Goal: Information Seeking & Learning: Learn about a topic

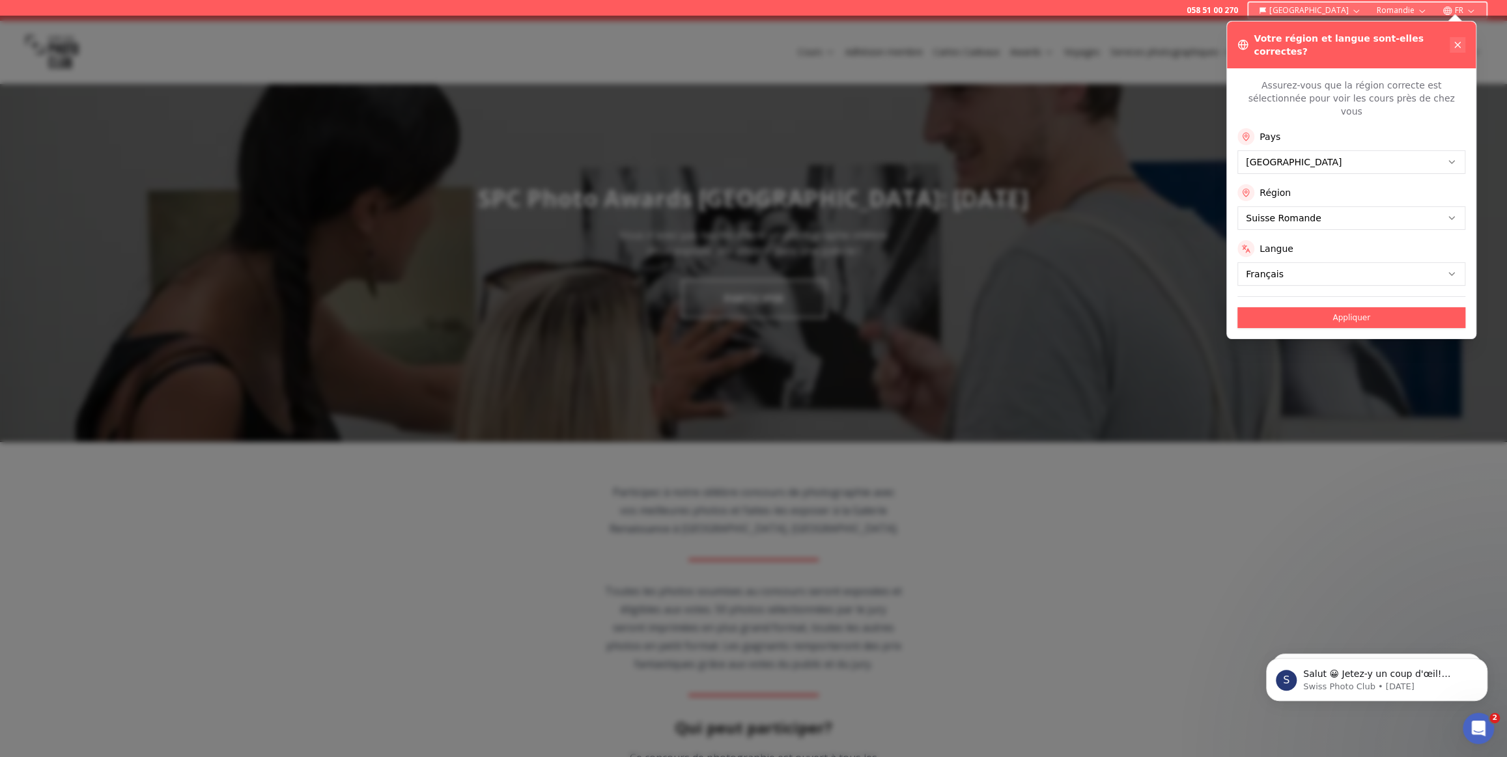
click at [1456, 40] on icon at bounding box center [1457, 45] width 10 height 10
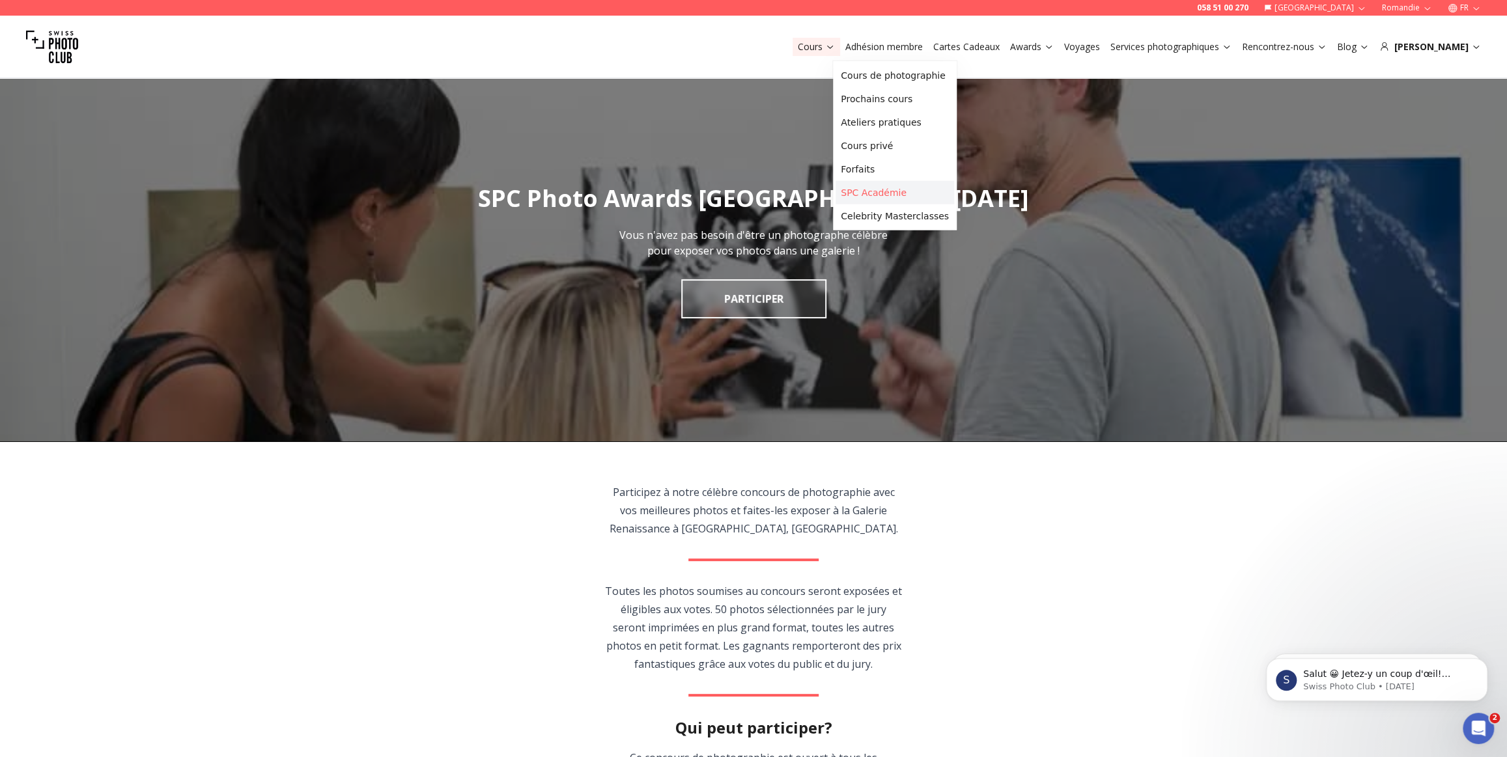
click at [875, 193] on link "SPC Académie" at bounding box center [894, 192] width 118 height 23
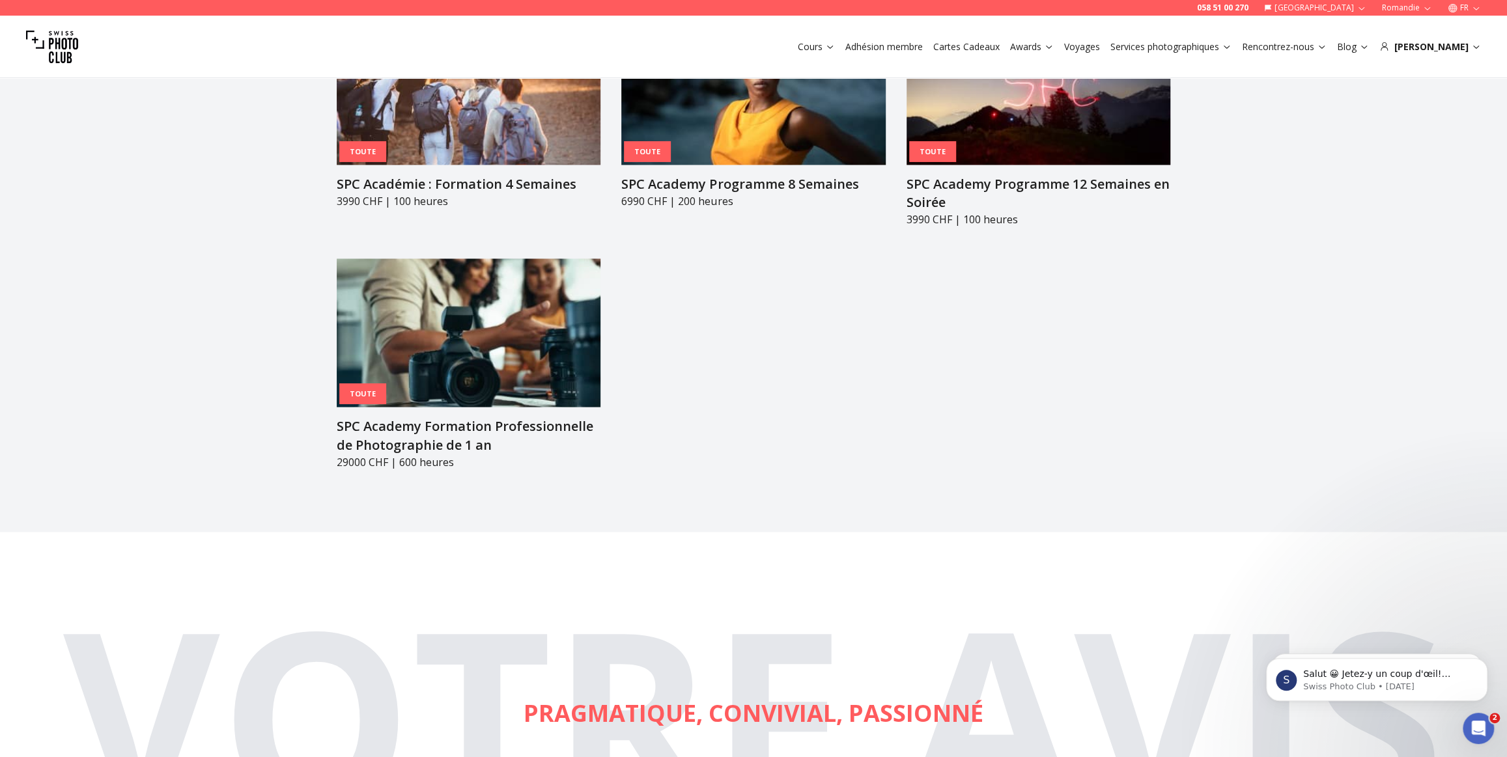
scroll to position [1632, 0]
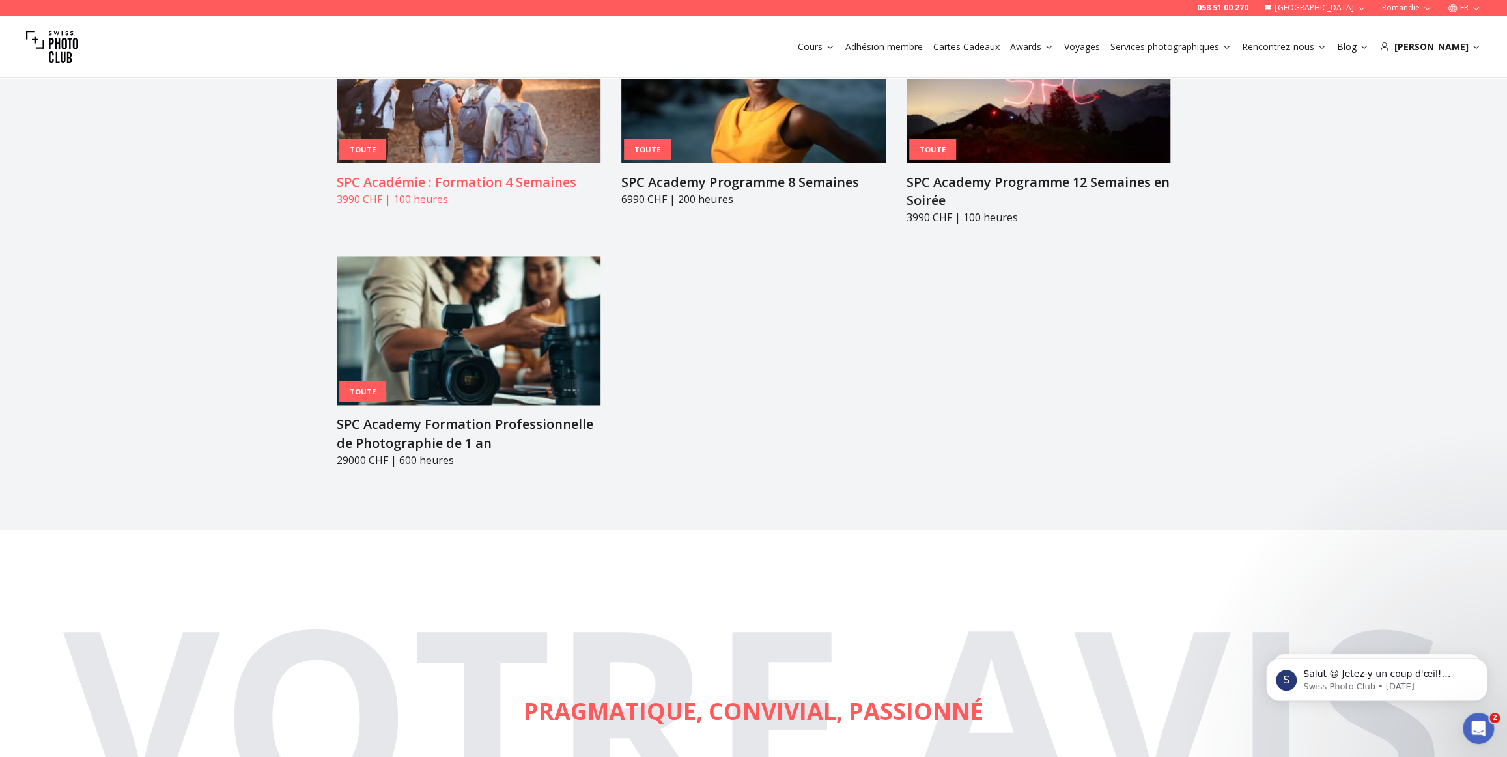
click at [509, 109] on img at bounding box center [469, 88] width 264 height 148
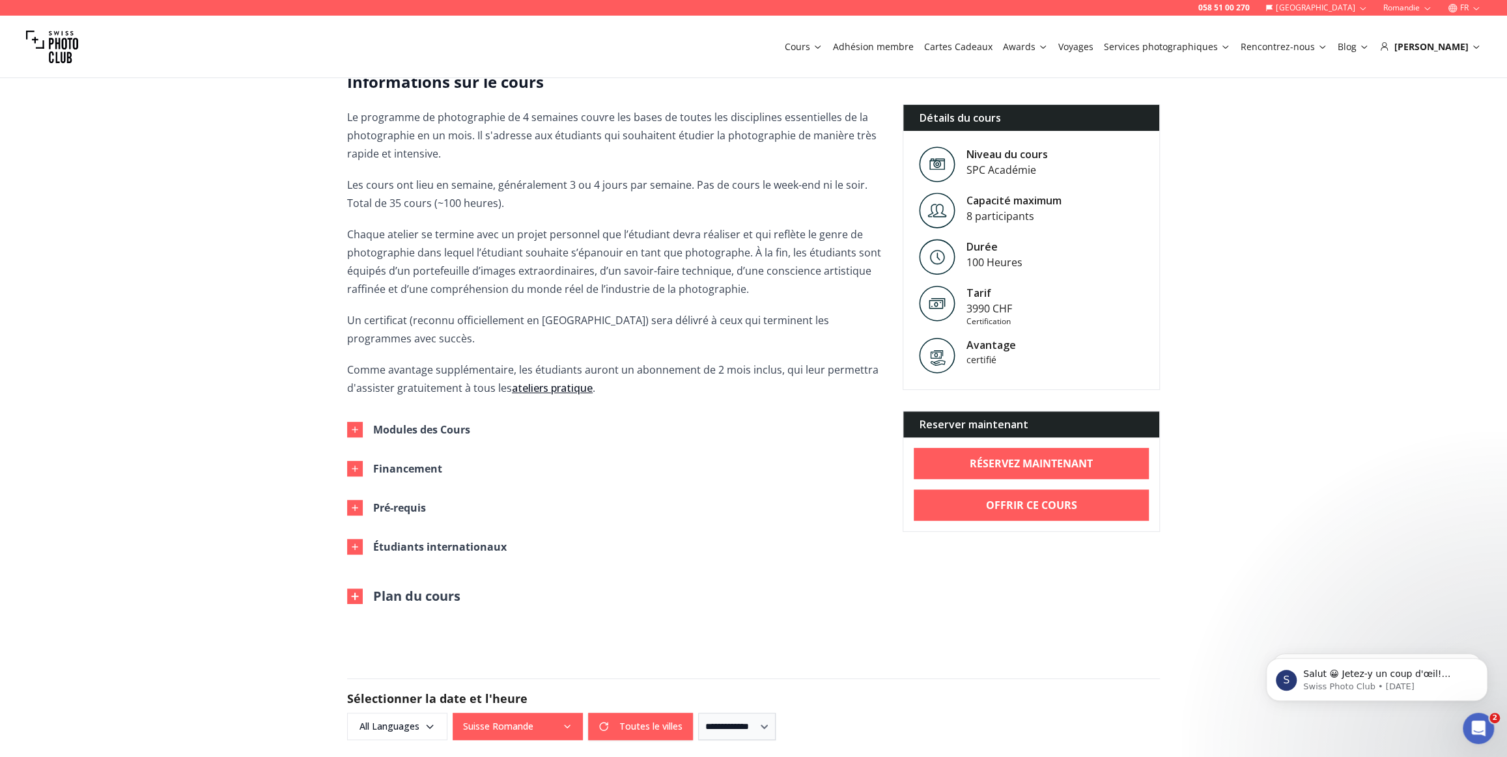
scroll to position [355, 0]
drag, startPoint x: 404, startPoint y: 350, endPoint x: 758, endPoint y: 339, distance: 353.7
click at [758, 339] on span "Le programme de photographie de 4 semaines couvre les bases de toutes les disci…" at bounding box center [614, 253] width 535 height 289
drag, startPoint x: 775, startPoint y: 352, endPoint x: 695, endPoint y: 361, distance: 79.9
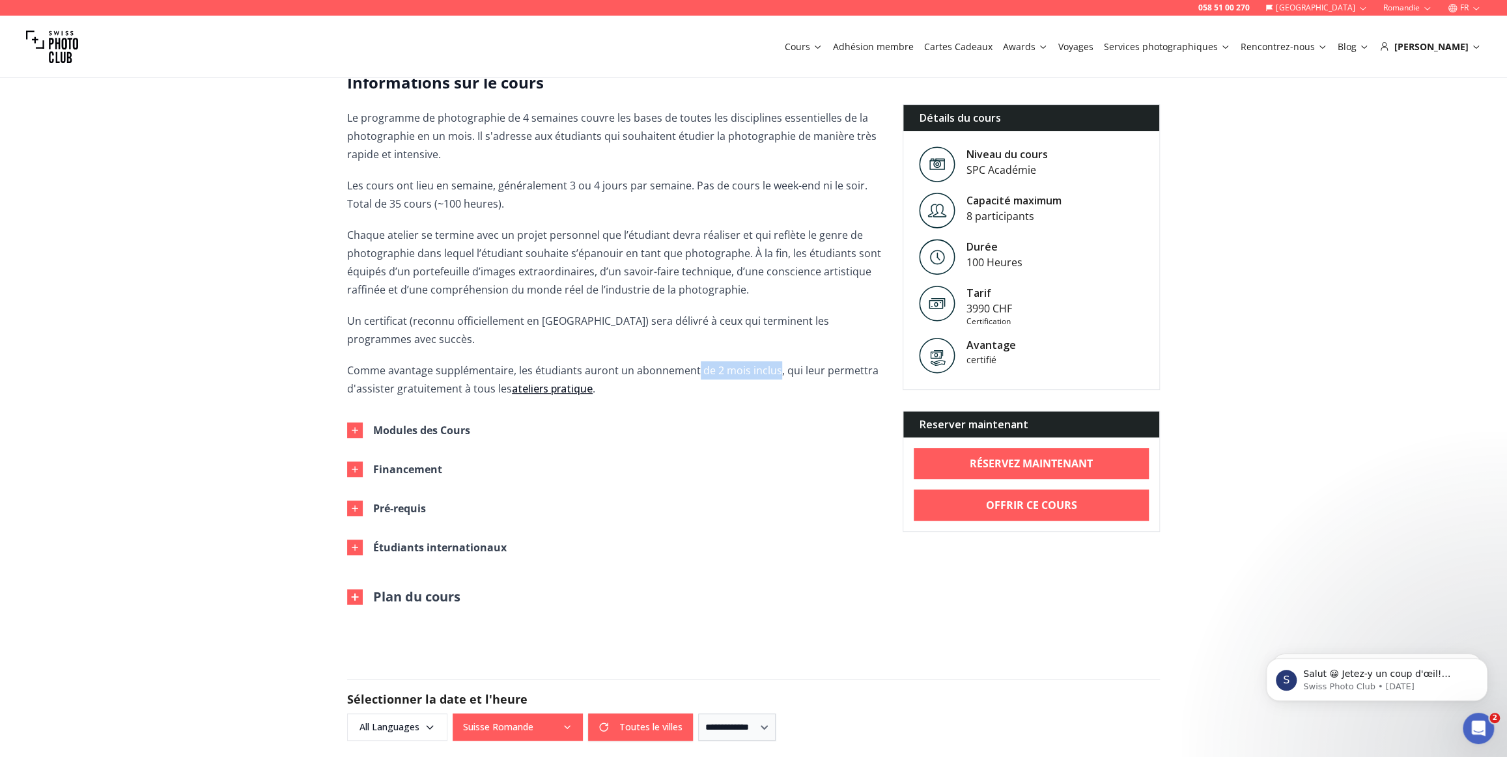
click at [695, 361] on p "Comme avantage supplémentaire, les étudiants auront un abonnement de 2 mois inc…" at bounding box center [614, 379] width 535 height 36
drag, startPoint x: 366, startPoint y: 352, endPoint x: 742, endPoint y: 345, distance: 376.4
click at [742, 361] on p "Comme avantage supplémentaire, les étudiants auront un abonnement de 2 mois inc…" at bounding box center [614, 379] width 535 height 36
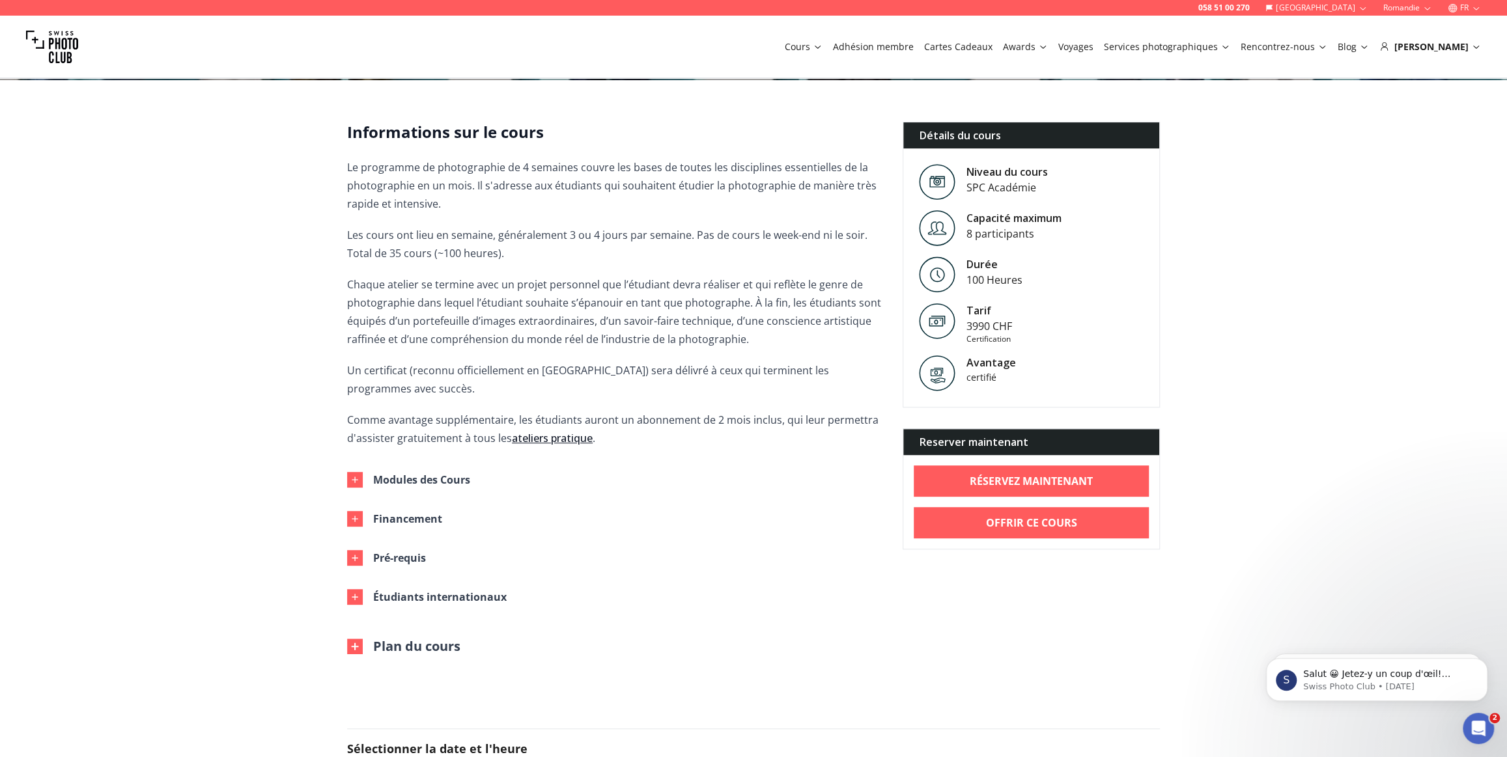
scroll to position [177, 0]
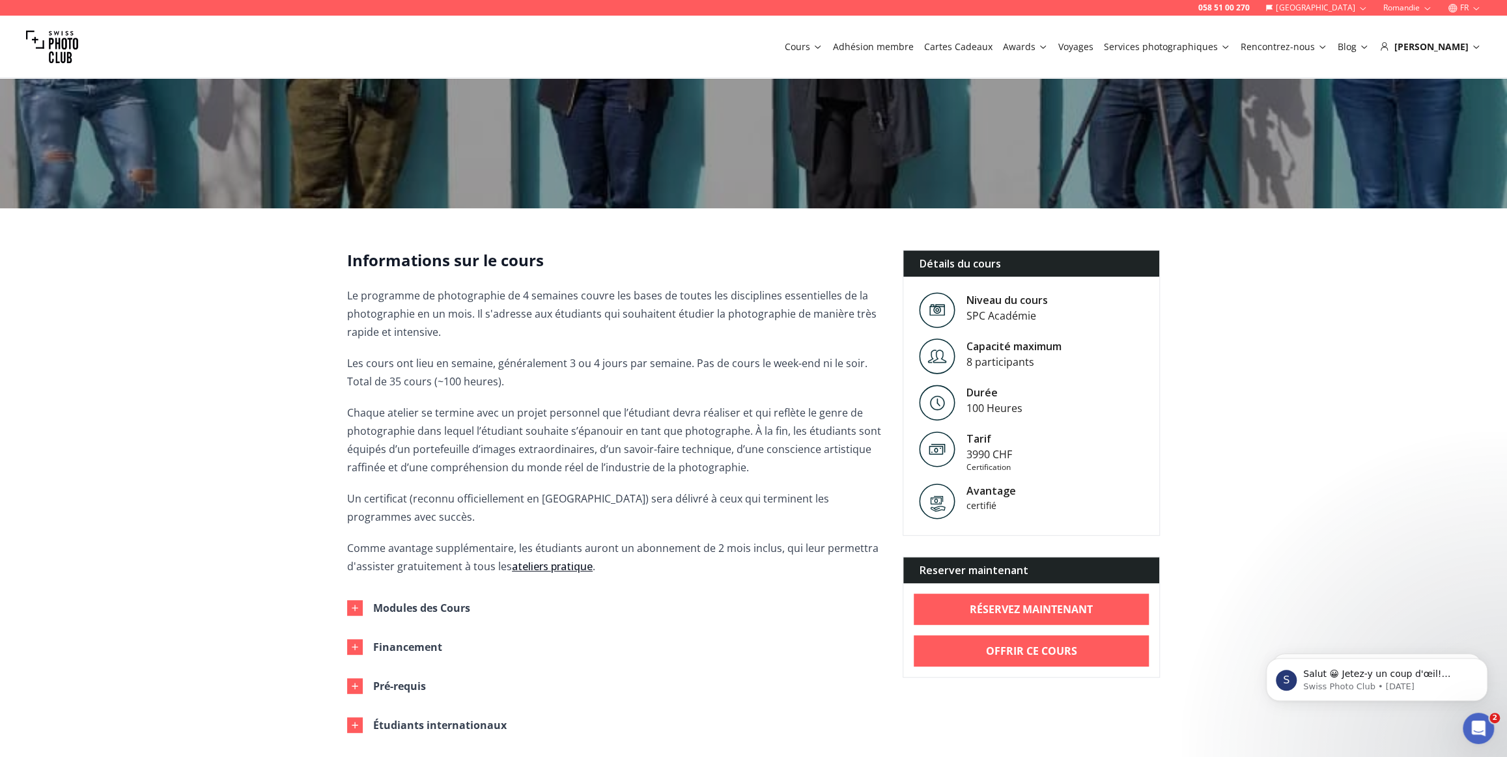
click at [1474, 7] on icon "button" at bounding box center [1476, 8] width 10 height 10
click at [1458, 64] on link "en" at bounding box center [1464, 60] width 27 height 16
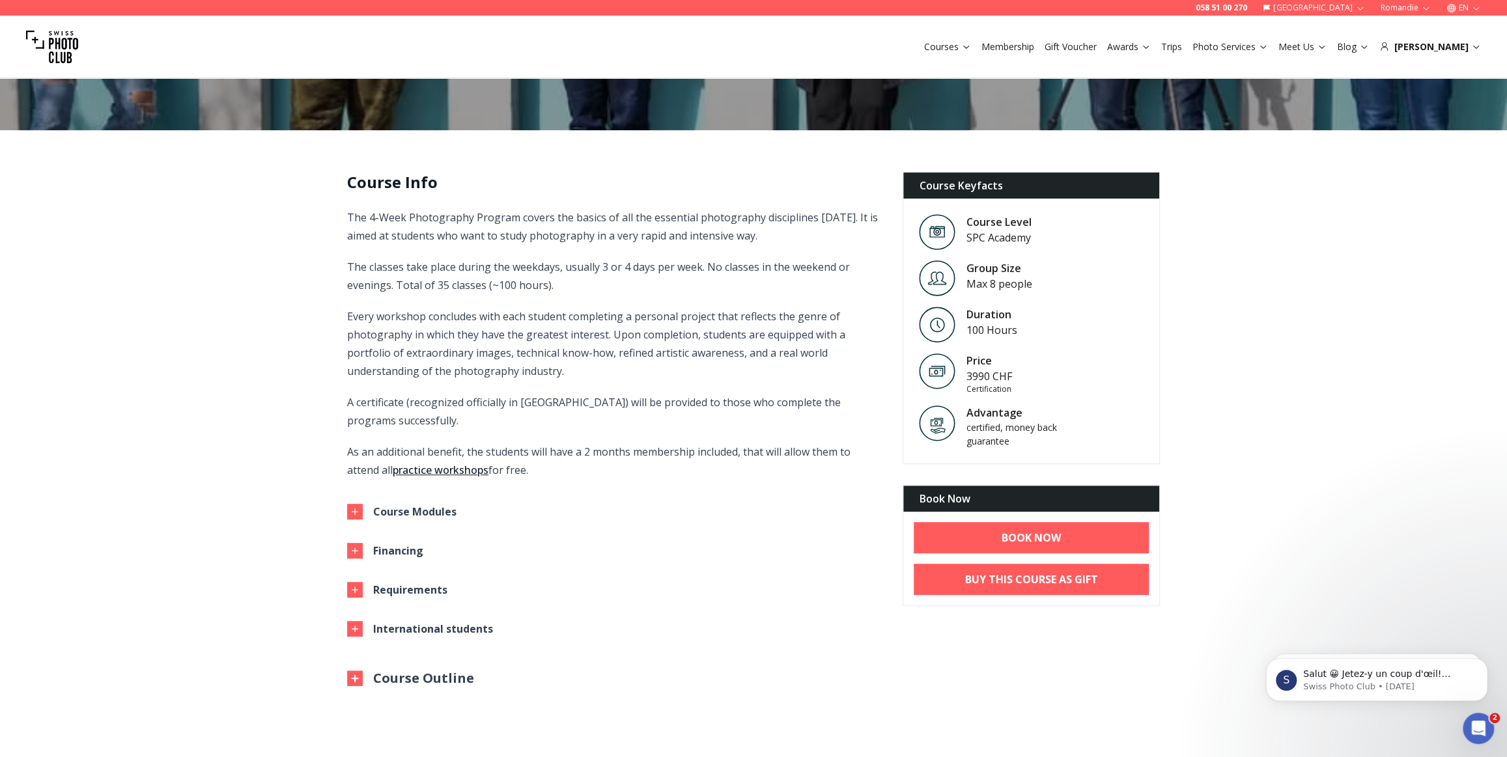
scroll to position [355, 0]
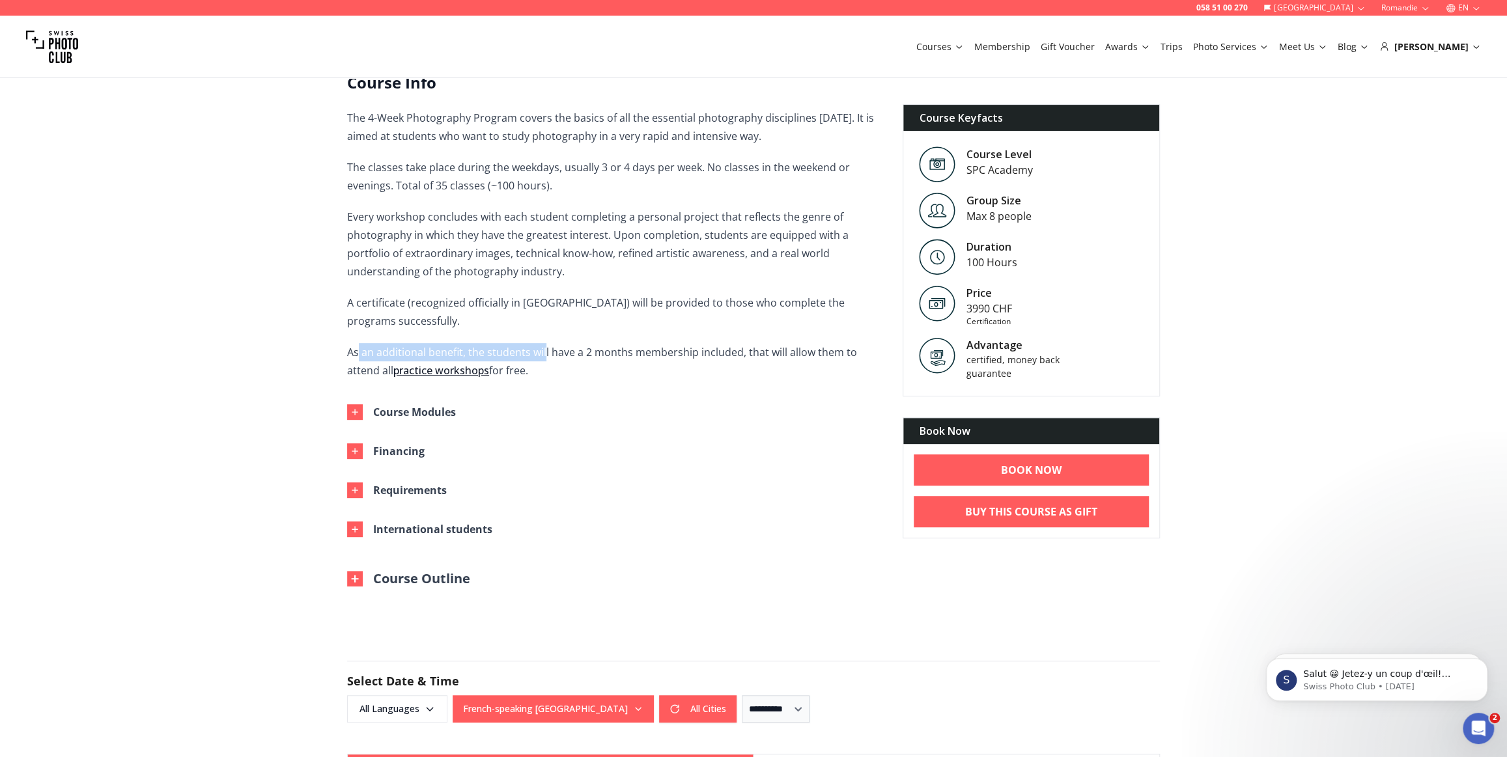
drag, startPoint x: 363, startPoint y: 352, endPoint x: 545, endPoint y: 351, distance: 181.6
click at [545, 351] on p "As an additional benefit, the students will have a 2 months membership included…" at bounding box center [614, 361] width 535 height 36
drag, startPoint x: 583, startPoint y: 352, endPoint x: 713, endPoint y: 355, distance: 129.6
click at [710, 355] on p "As an additional benefit, the students will have a 2 months membership included…" at bounding box center [614, 361] width 535 height 36
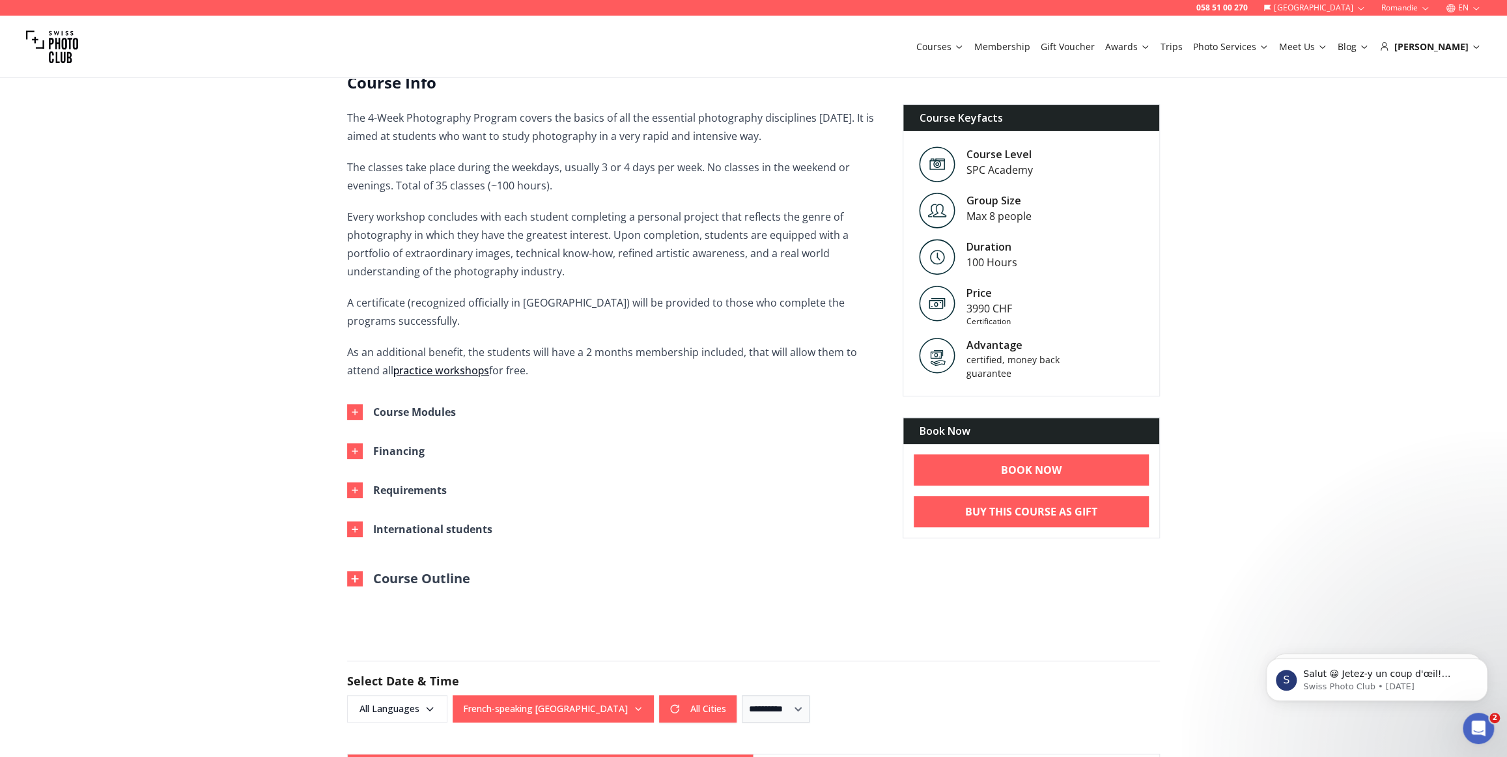
click at [713, 355] on p "As an additional benefit, the students will have a 2 months membership included…" at bounding box center [614, 361] width 535 height 36
click at [988, 150] on link "Private Course" at bounding box center [1022, 145] width 118 height 23
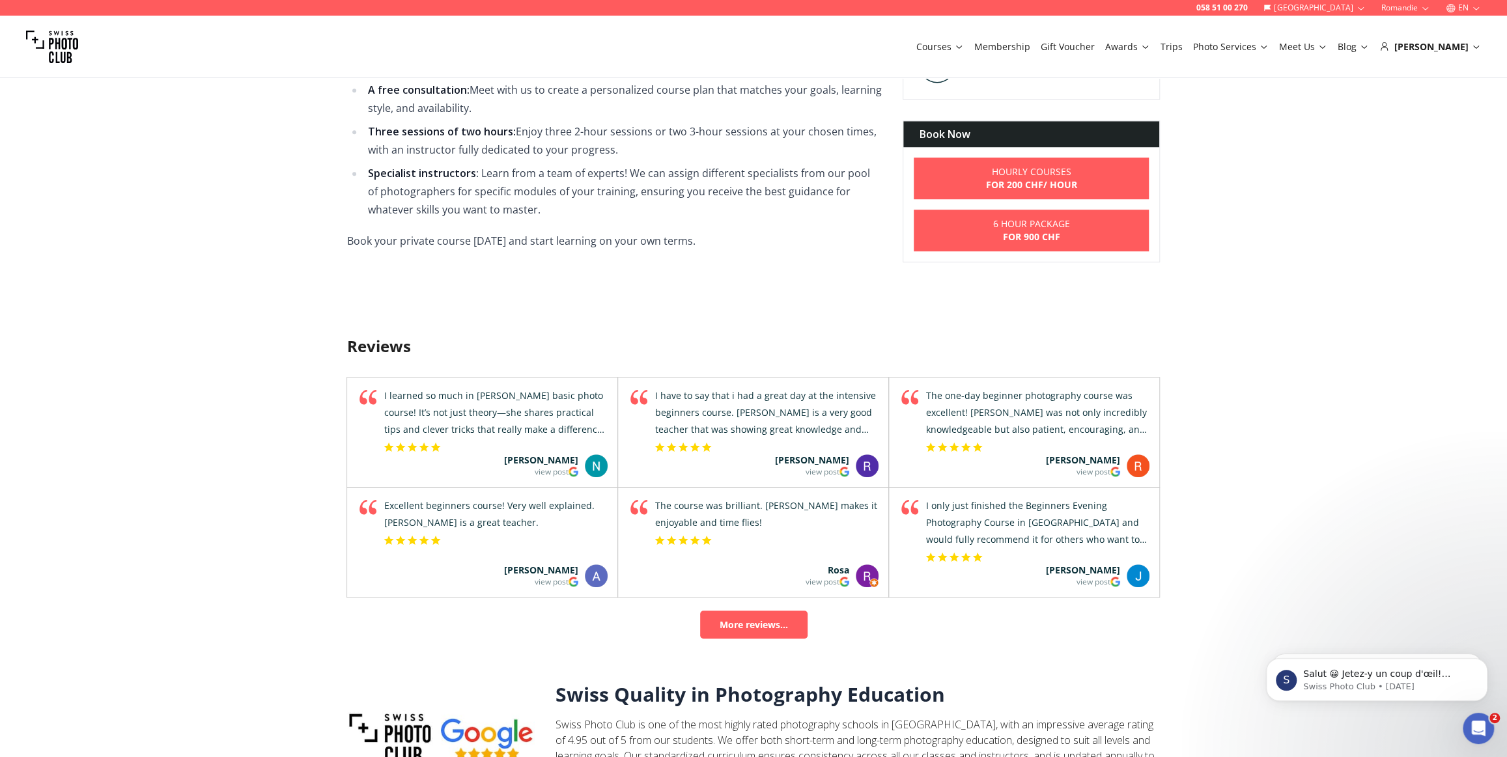
scroll to position [828, 0]
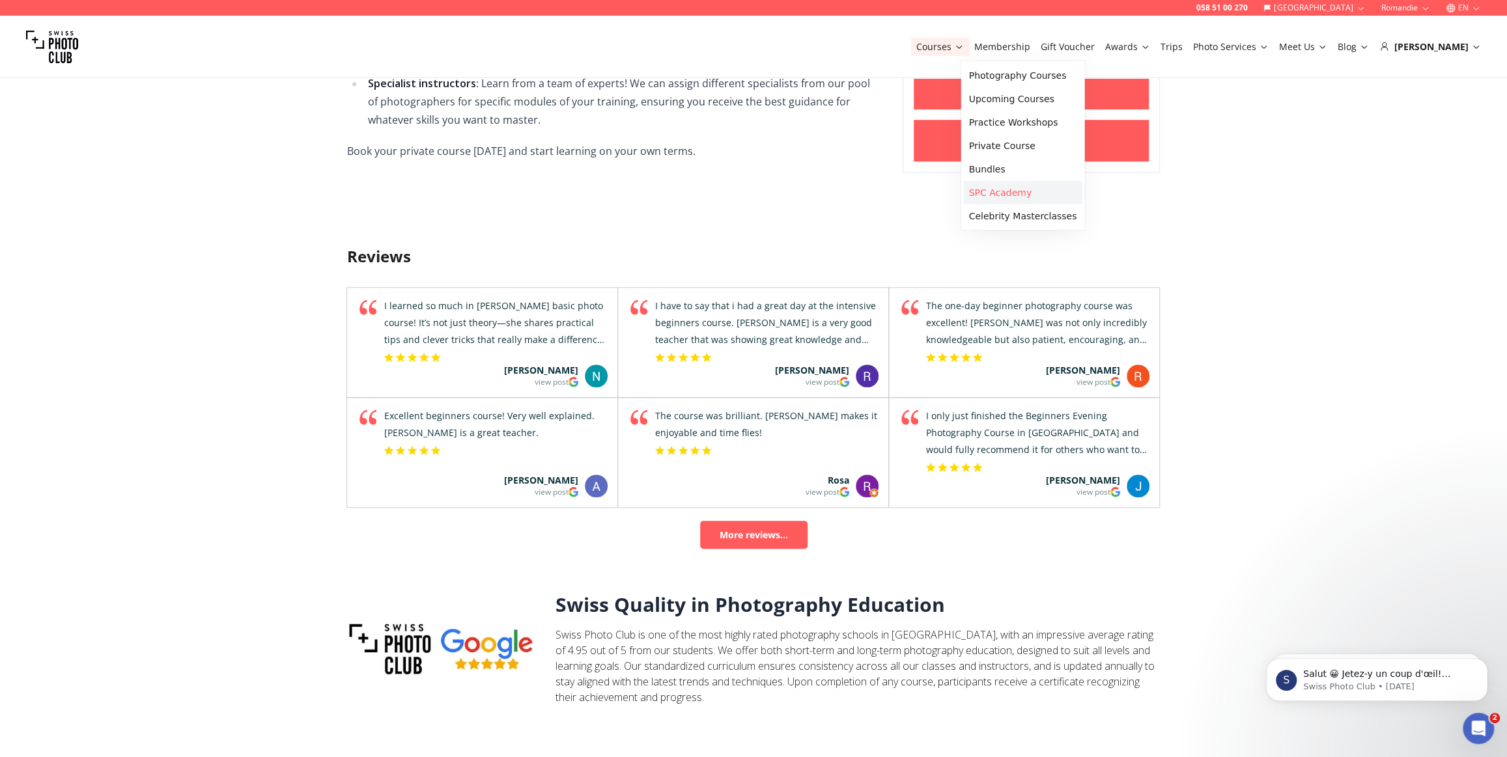
click at [996, 191] on link "SPC Academy" at bounding box center [1022, 192] width 118 height 23
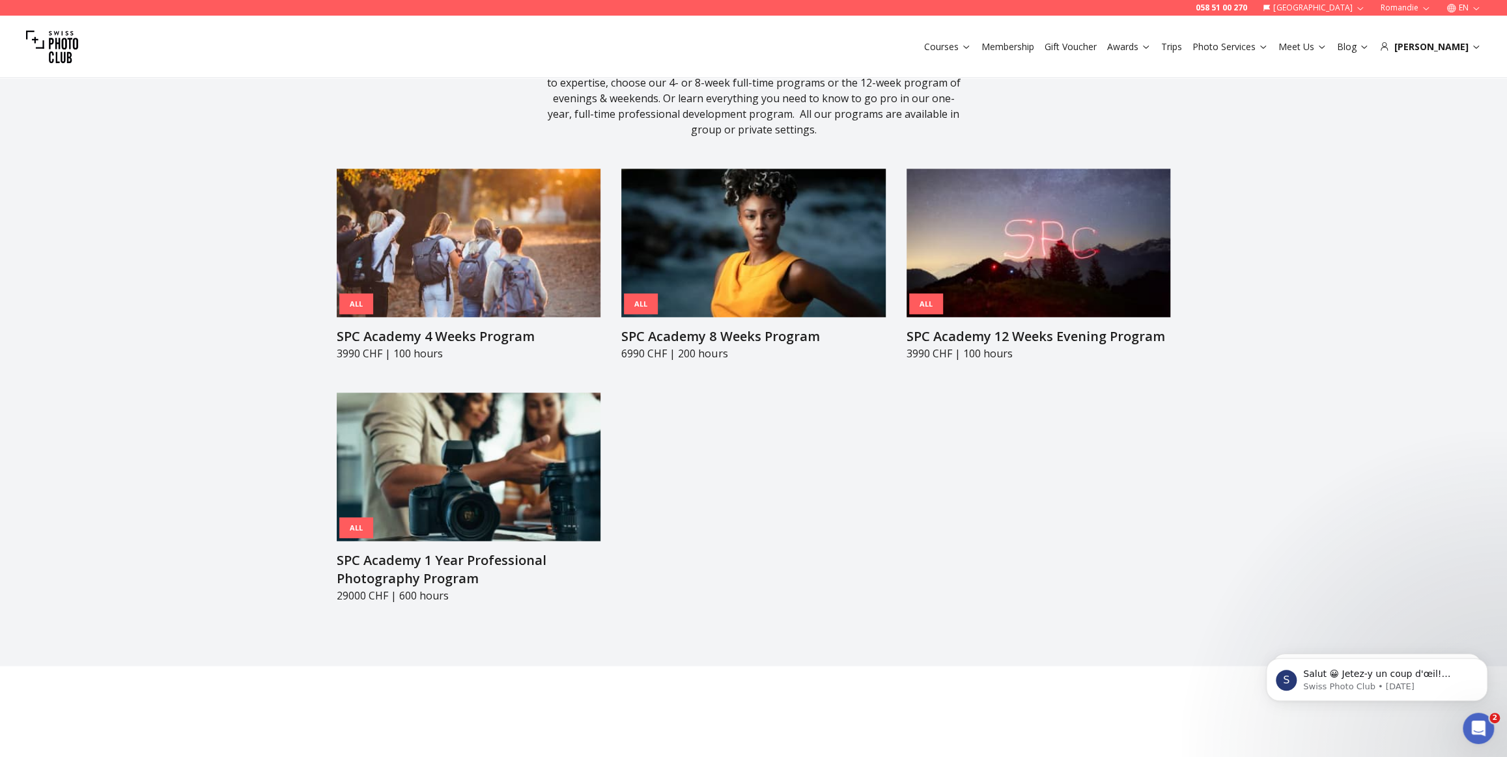
scroll to position [1313, 0]
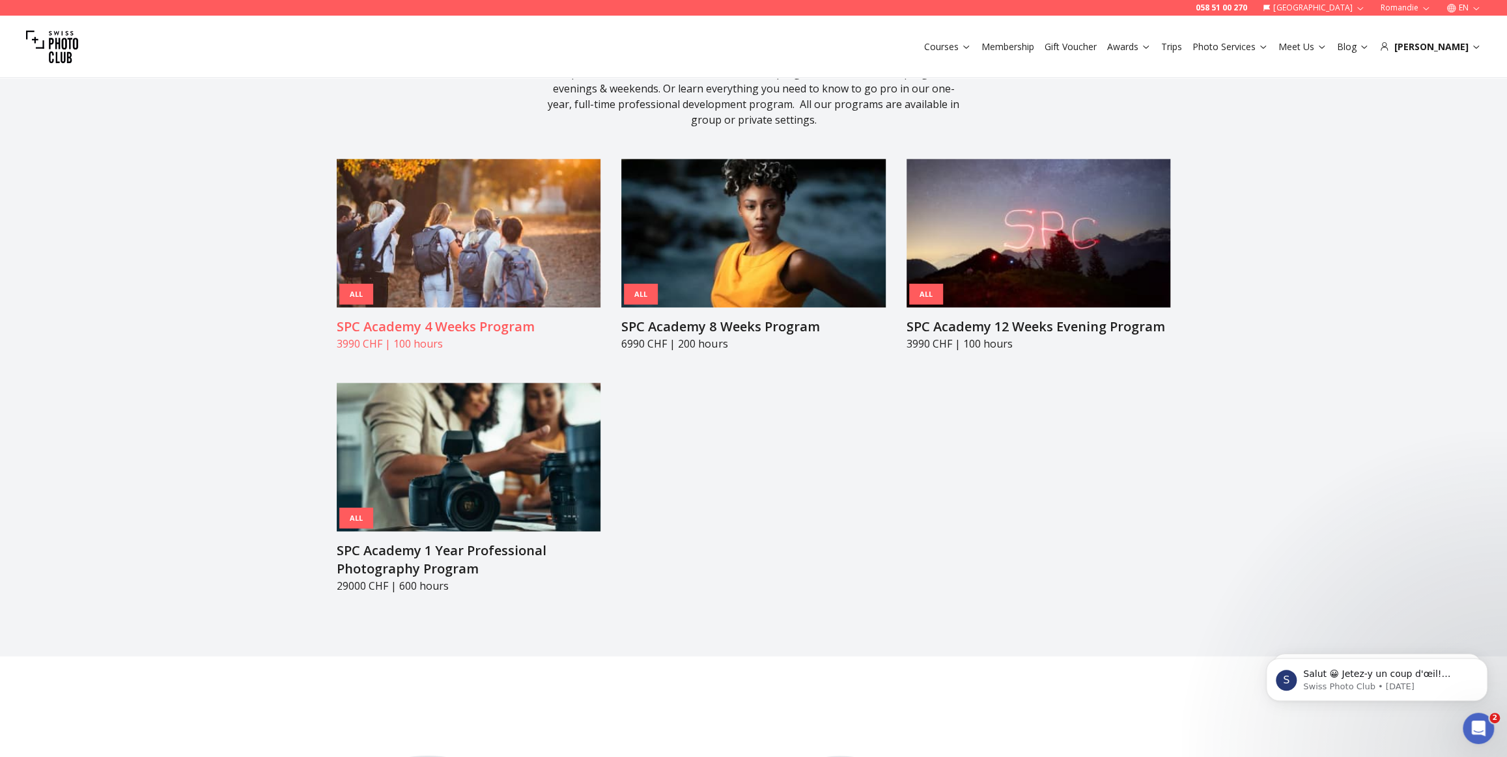
click at [408, 212] on img at bounding box center [469, 233] width 264 height 148
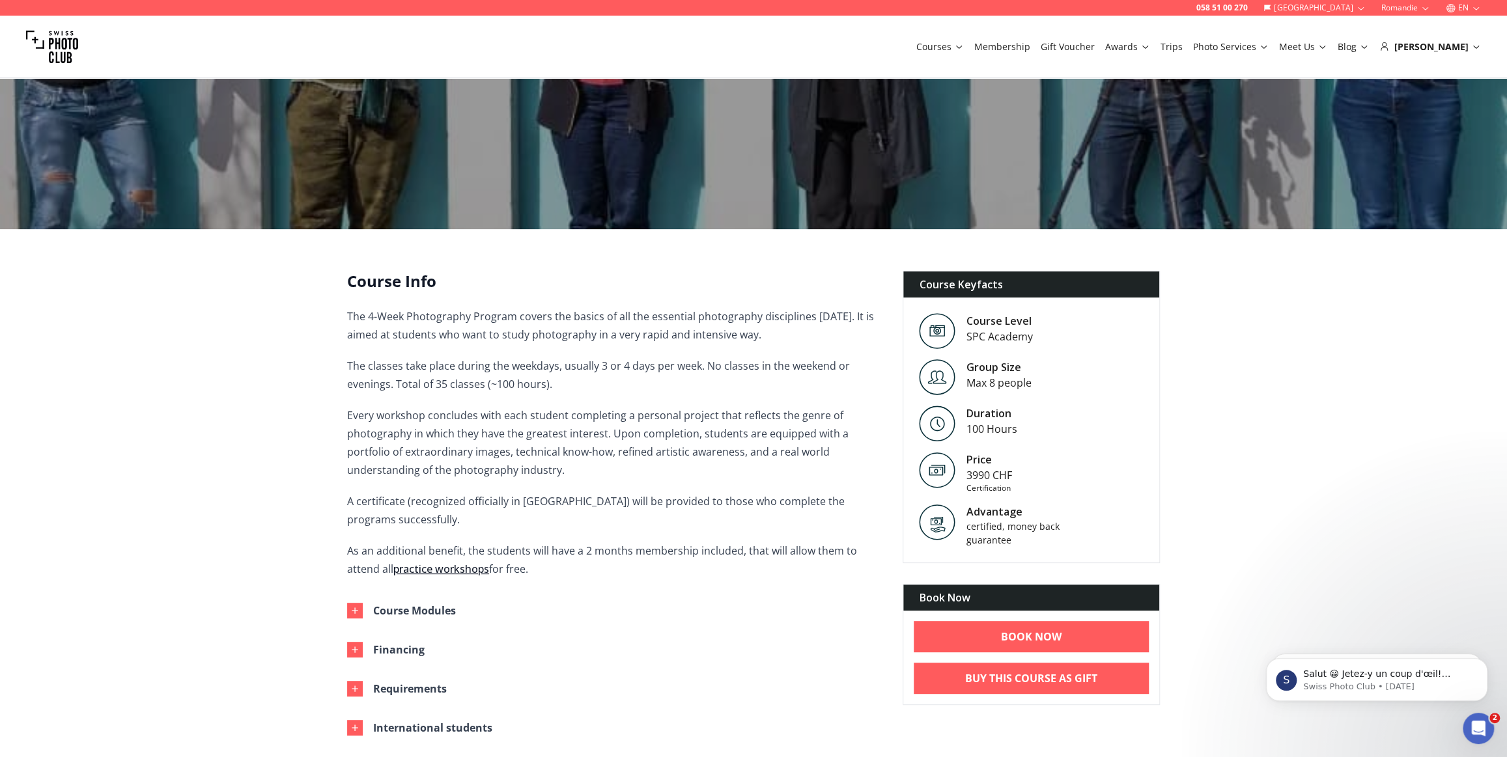
scroll to position [177, 0]
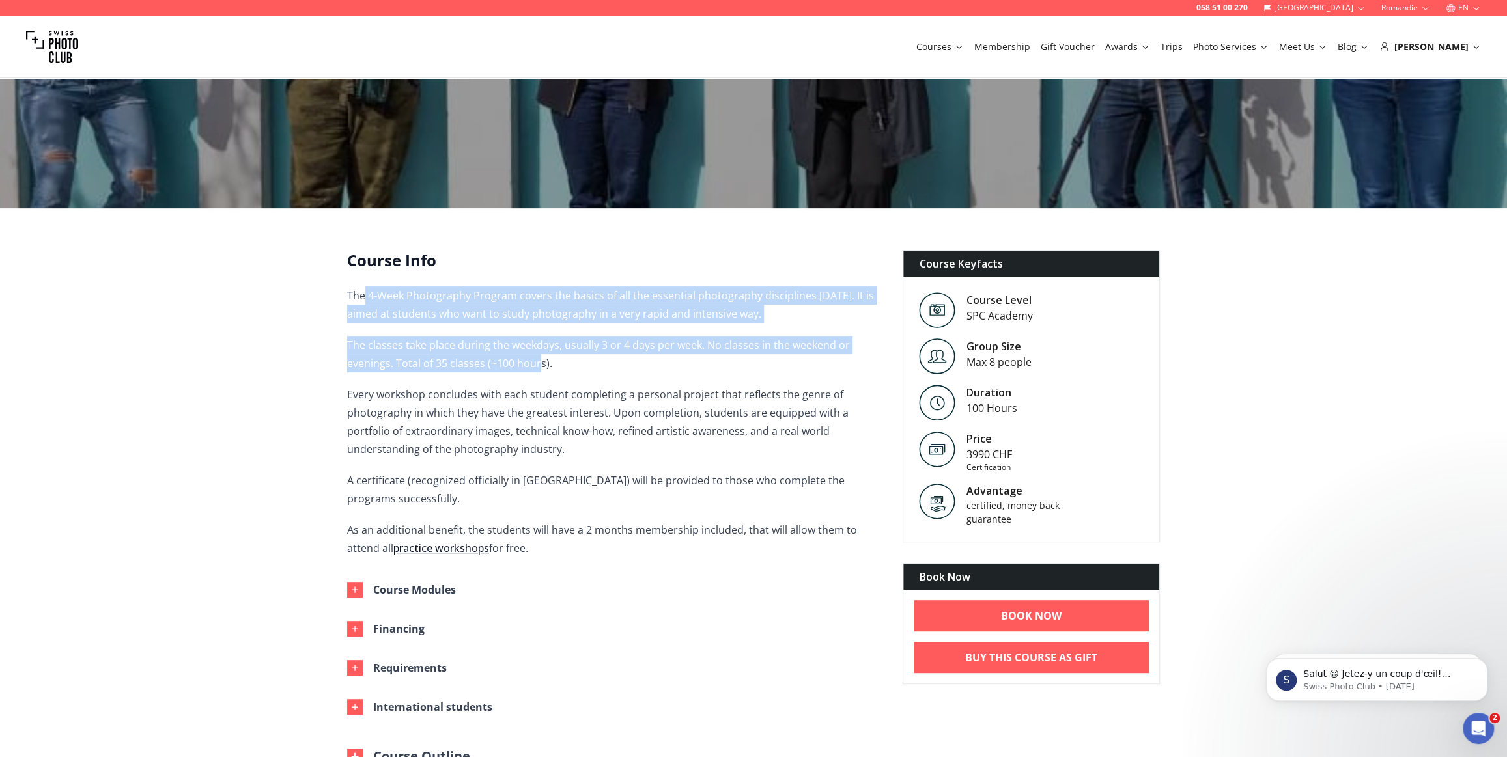
drag, startPoint x: 363, startPoint y: 292, endPoint x: 537, endPoint y: 361, distance: 187.0
click at [537, 361] on span "The 4-Week Photography Program covers the basics of all the essential photograp…" at bounding box center [614, 421] width 535 height 271
click at [537, 361] on p "The classes take place during the weekdays, usually 3 or 4 days per week. No cl…" at bounding box center [614, 354] width 535 height 36
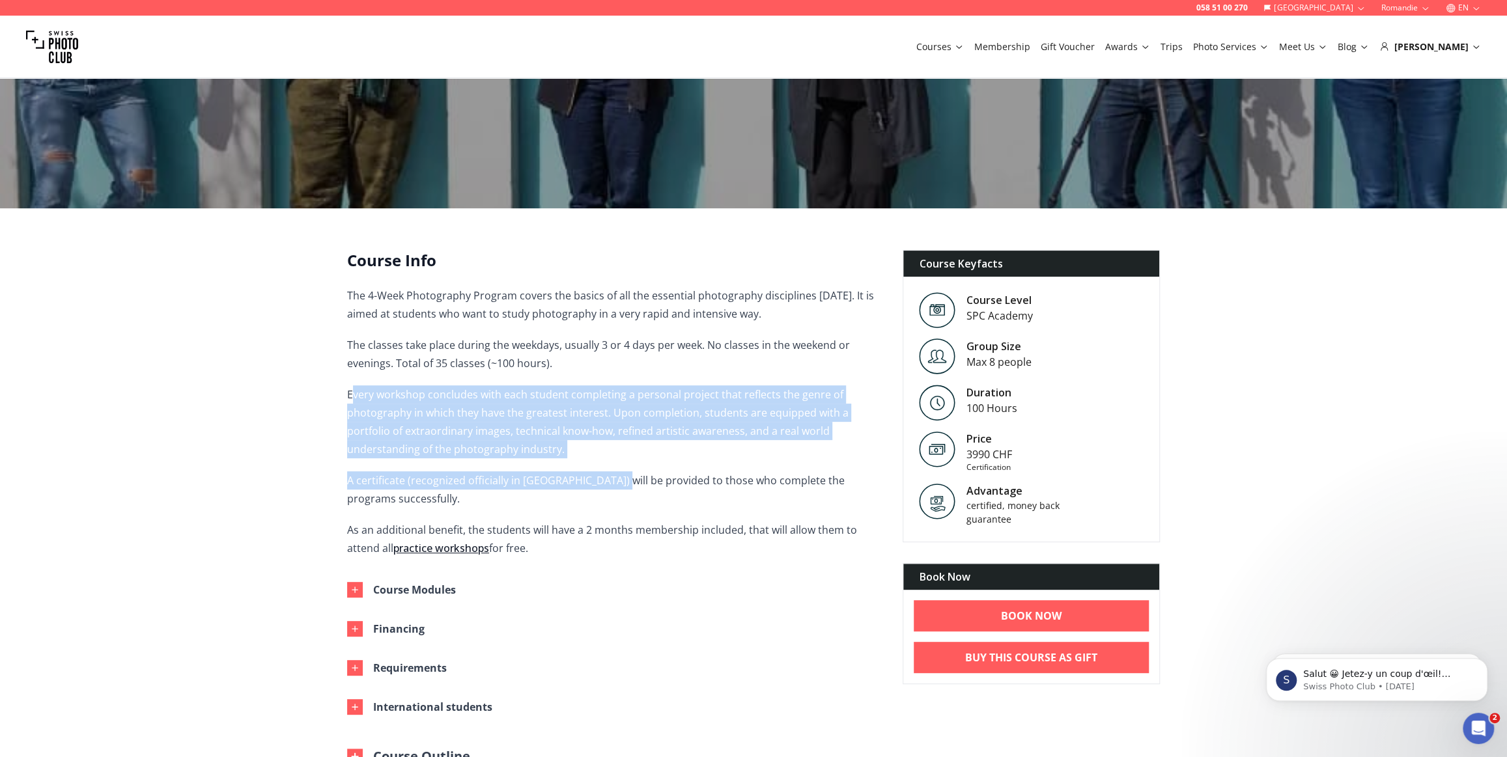
drag, startPoint x: 350, startPoint y: 395, endPoint x: 606, endPoint y: 461, distance: 264.3
click at [606, 461] on span "The 4-Week Photography Program covers the basics of all the essential photograp…" at bounding box center [614, 421] width 535 height 271
click at [605, 456] on p "Every workshop concludes with each student completing a personal project that r…" at bounding box center [614, 421] width 535 height 73
drag, startPoint x: 523, startPoint y: 440, endPoint x: 361, endPoint y: 402, distance: 166.0
click at [361, 402] on p "Every workshop concludes with each student completing a personal project that r…" at bounding box center [614, 421] width 535 height 73
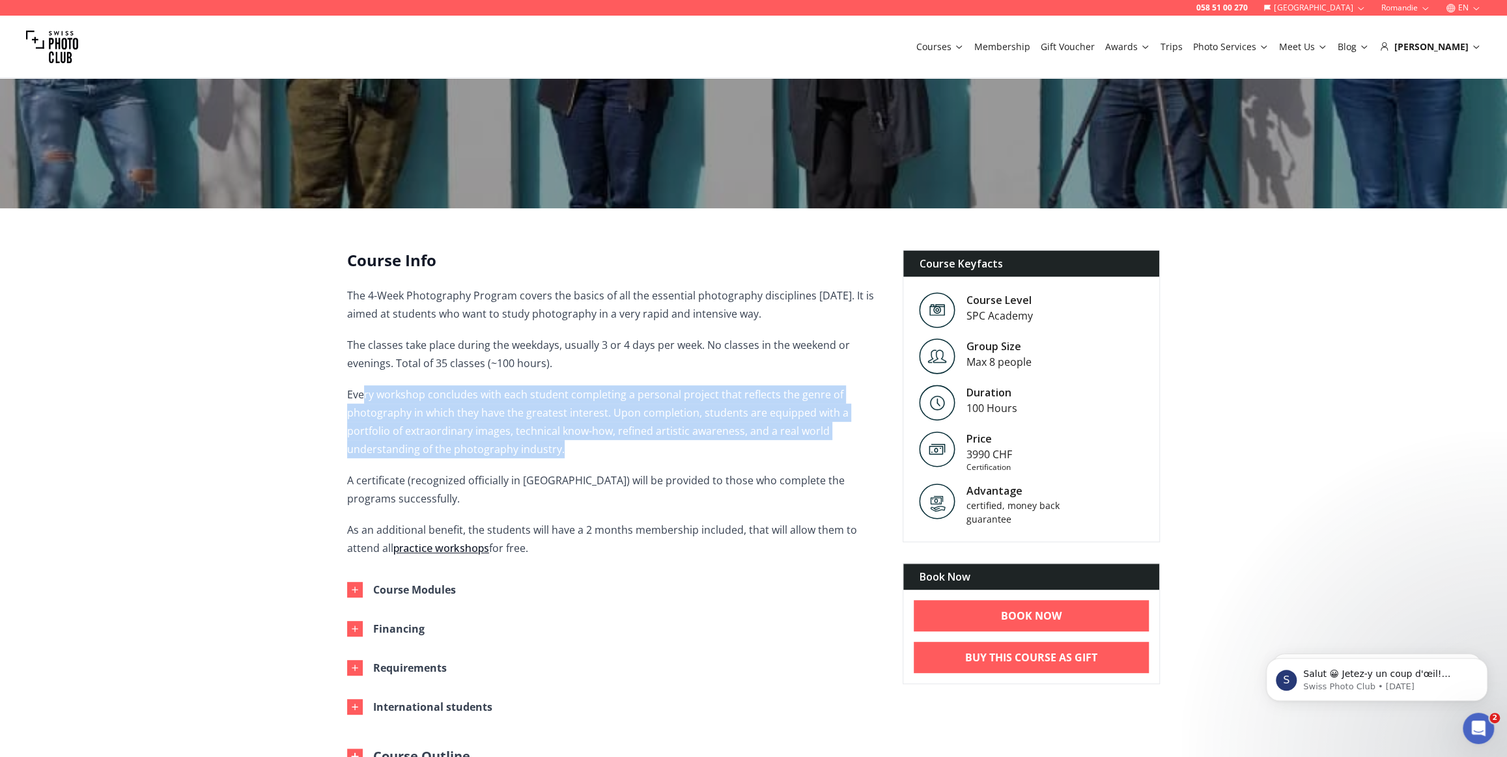
click at [362, 402] on p "Every workshop concludes with each student completing a personal project that r…" at bounding box center [614, 421] width 535 height 73
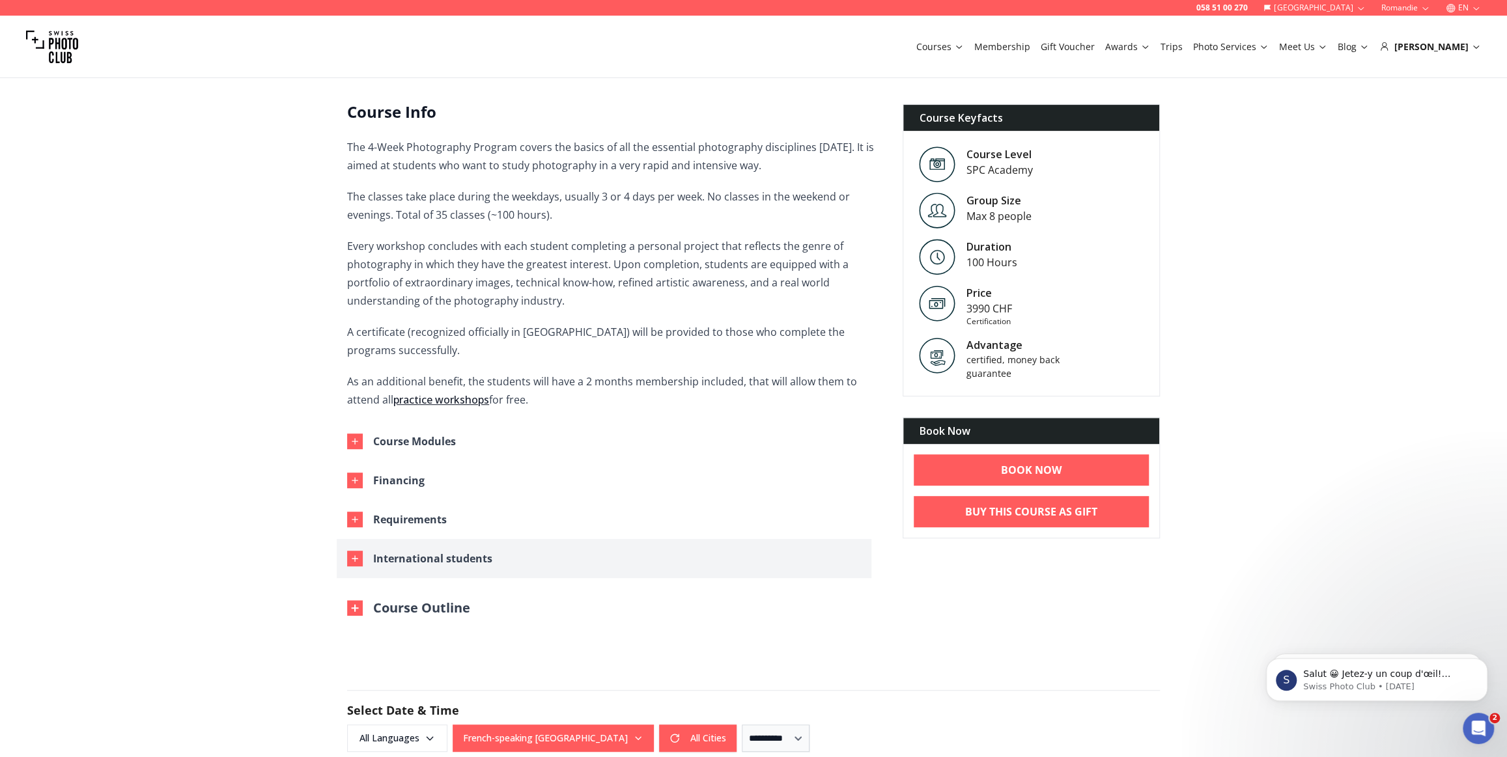
scroll to position [473, 0]
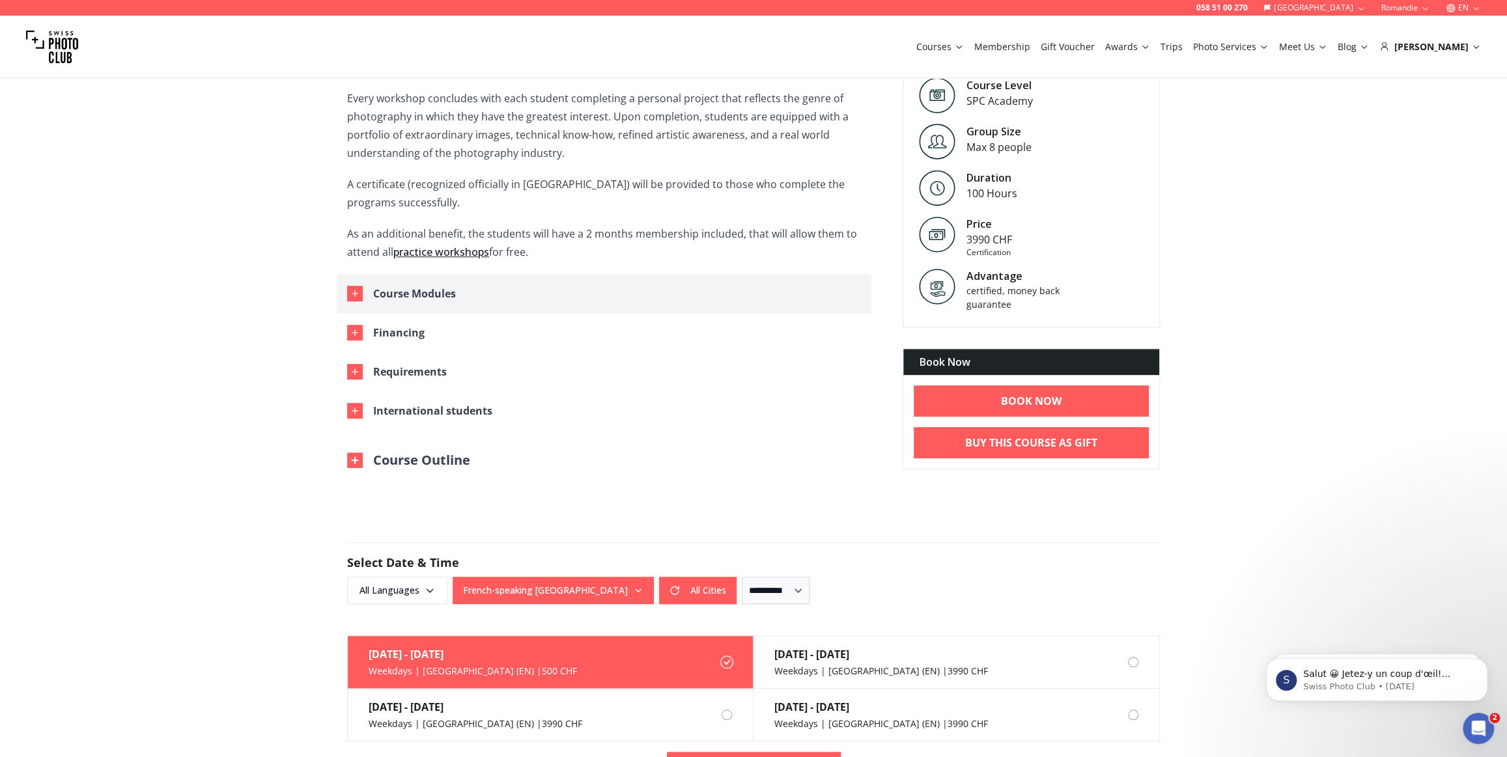
click at [355, 286] on div "button" at bounding box center [355, 294] width 16 height 16
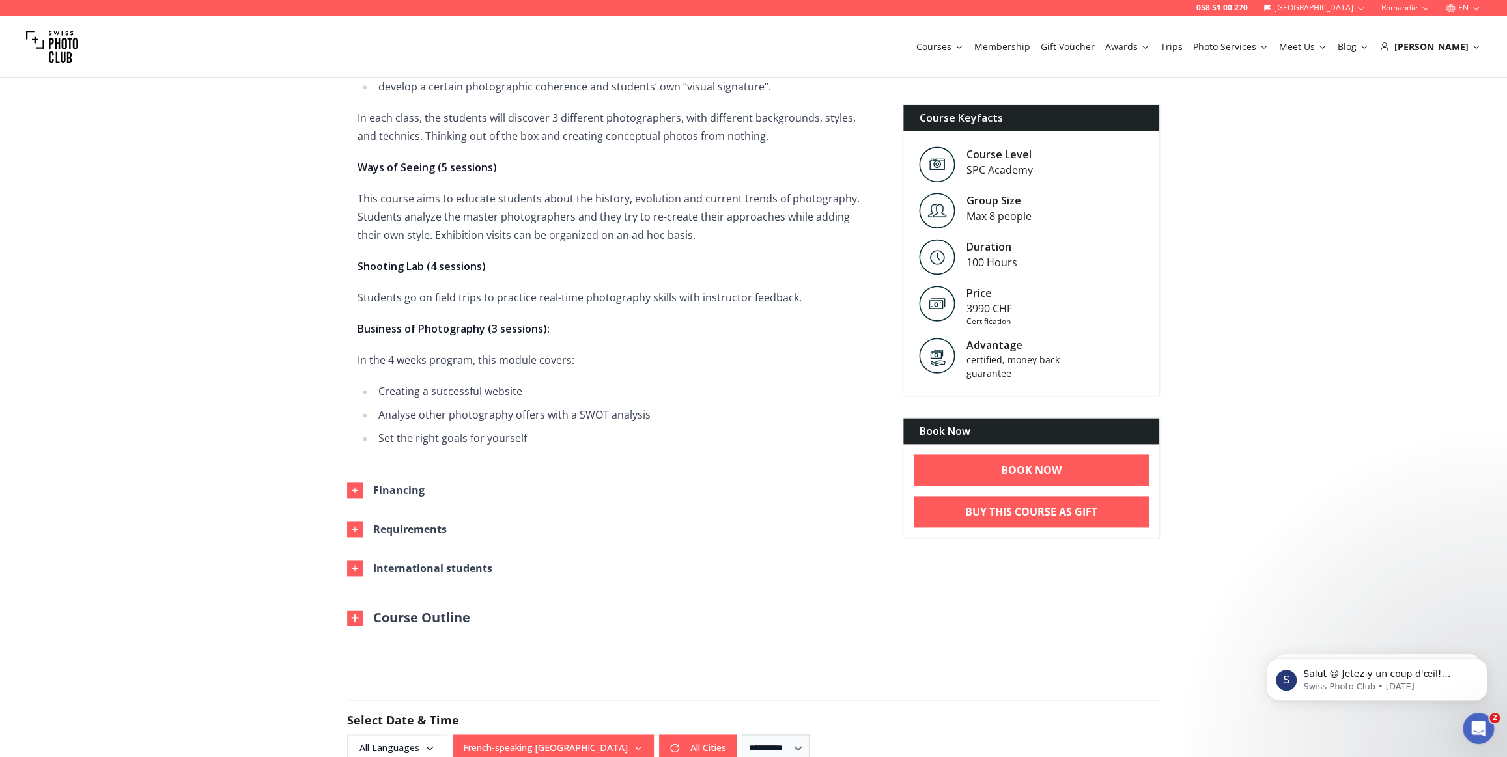
scroll to position [1184, 0]
click at [352, 479] on button "Financing" at bounding box center [604, 489] width 535 height 39
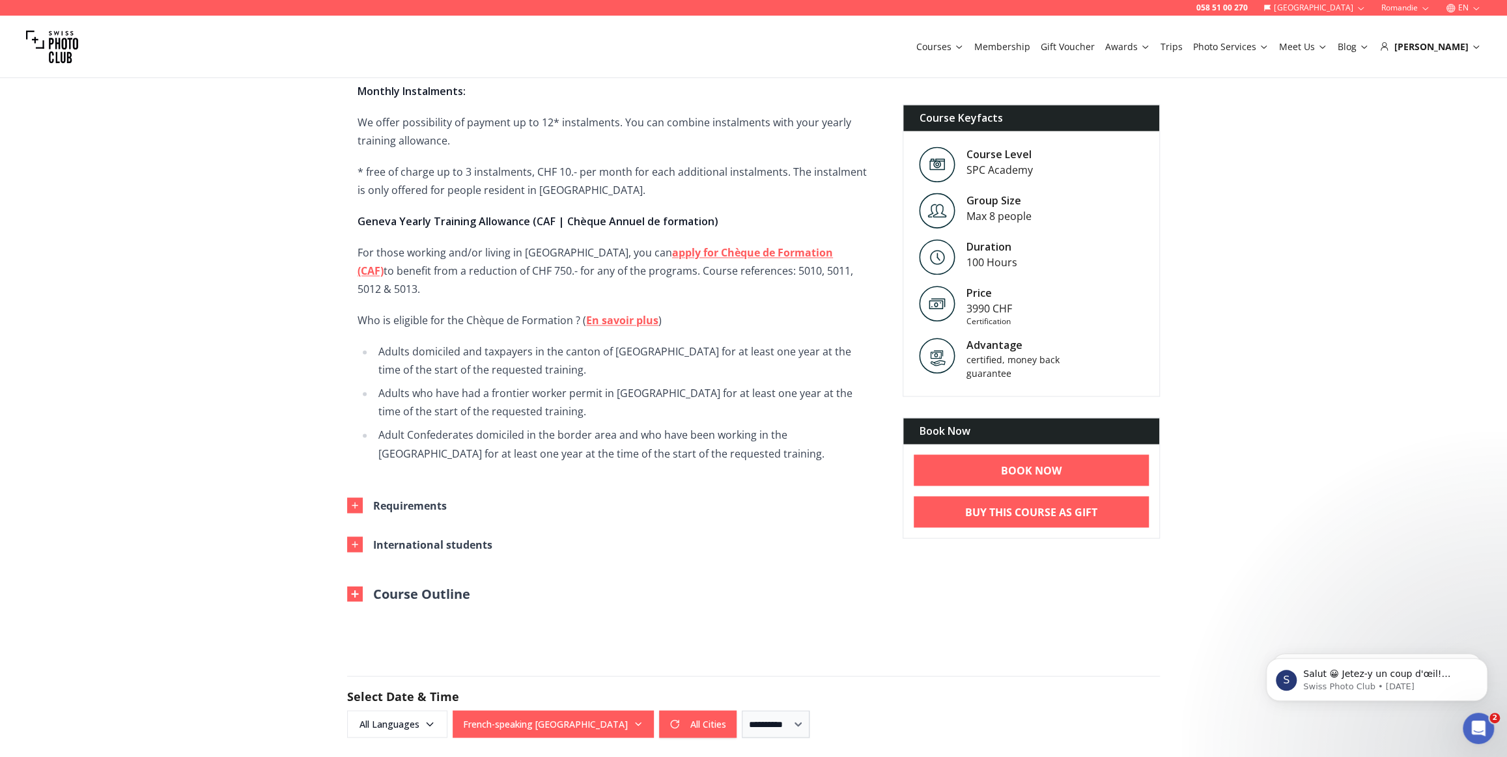
scroll to position [1657, 0]
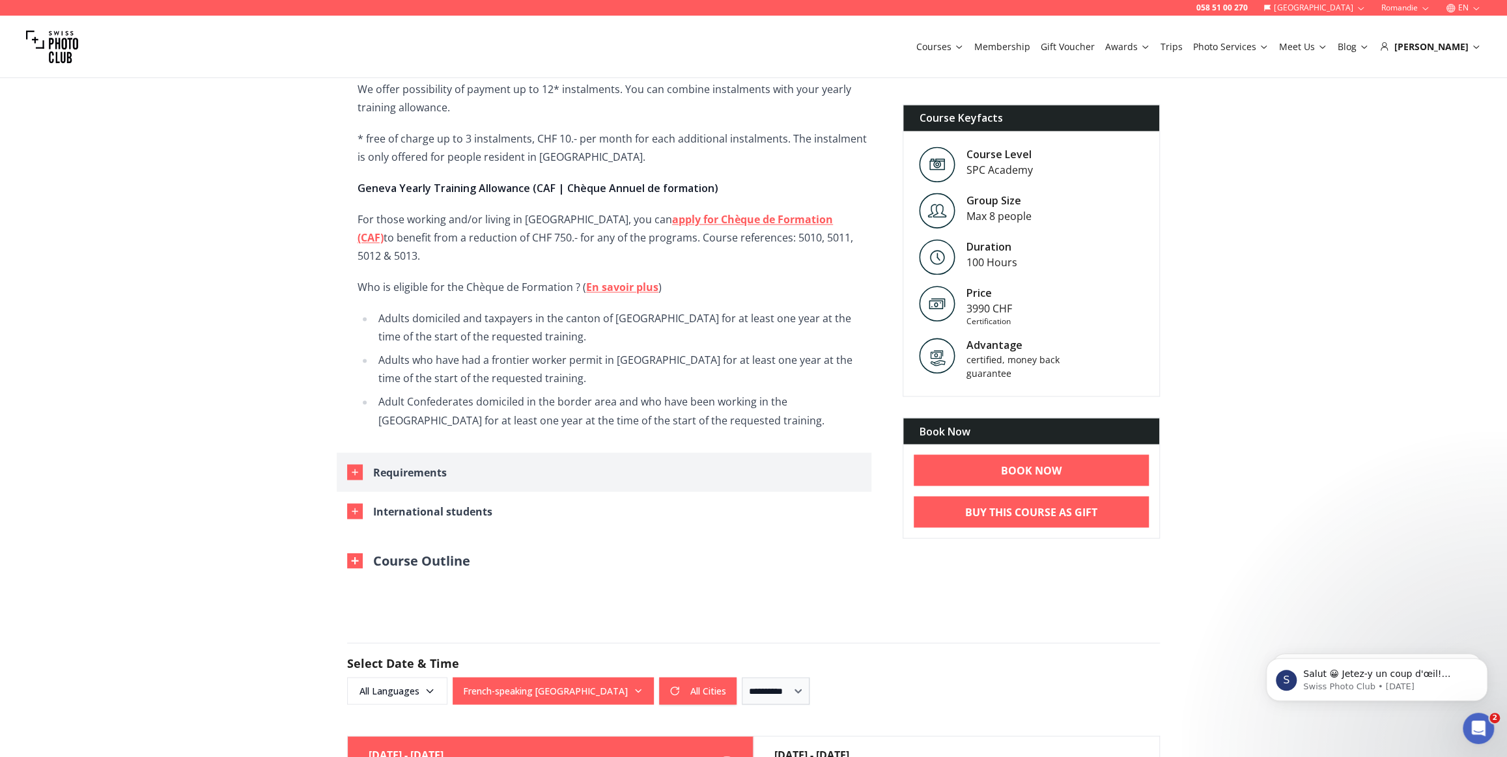
click at [355, 465] on button "Requirements" at bounding box center [604, 471] width 535 height 39
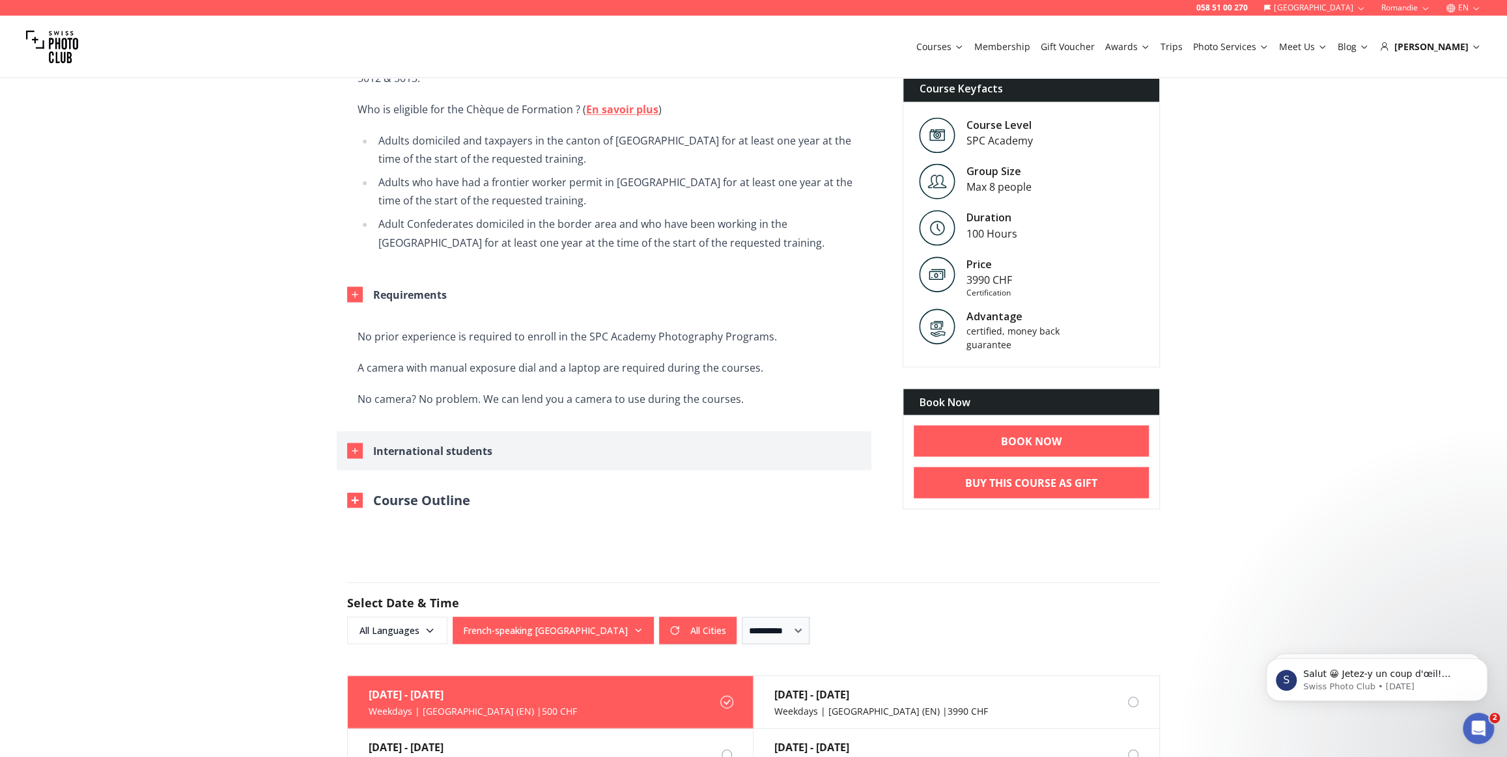
click at [355, 439] on button "International students" at bounding box center [604, 450] width 535 height 39
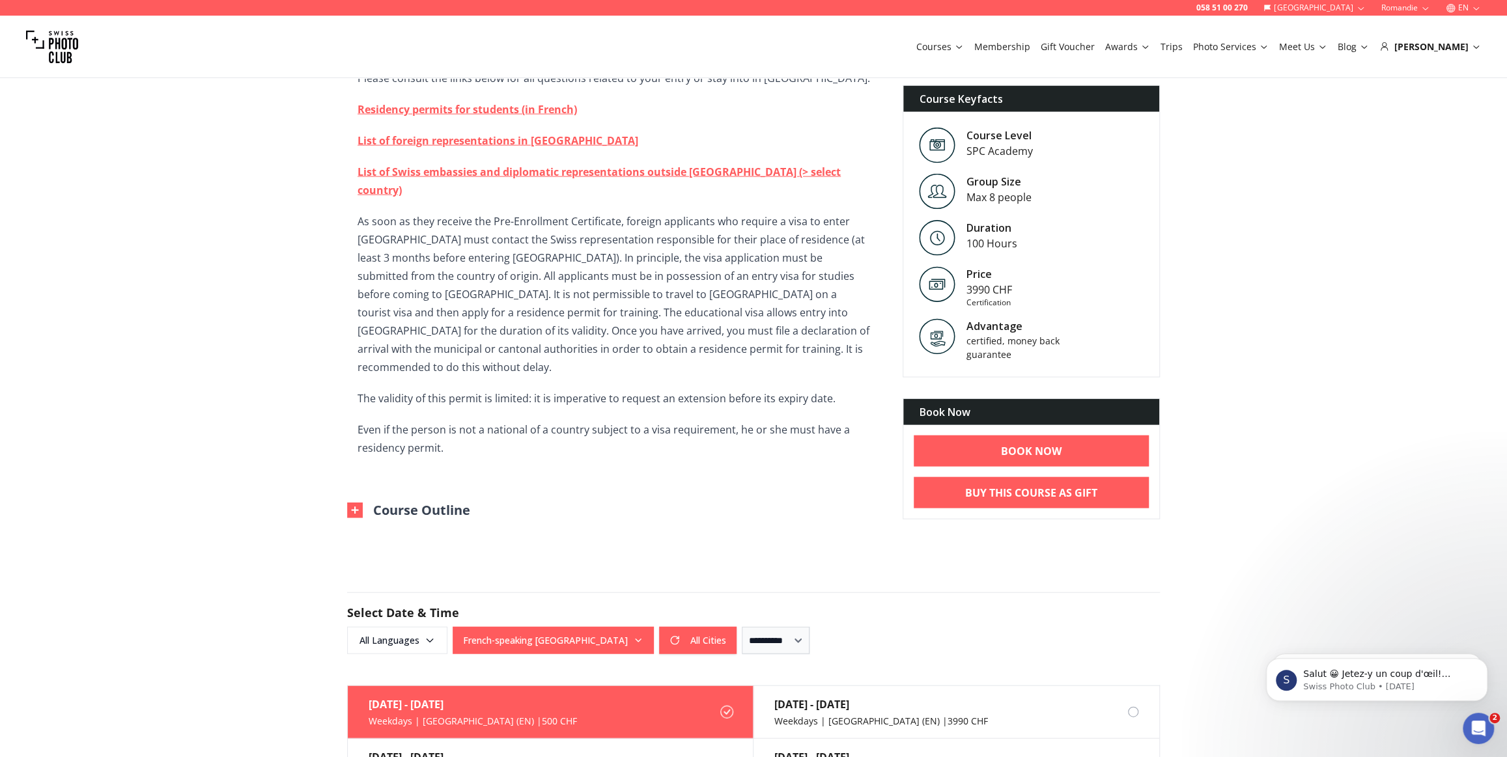
click at [351, 501] on button "Course Outline" at bounding box center [408, 510] width 123 height 18
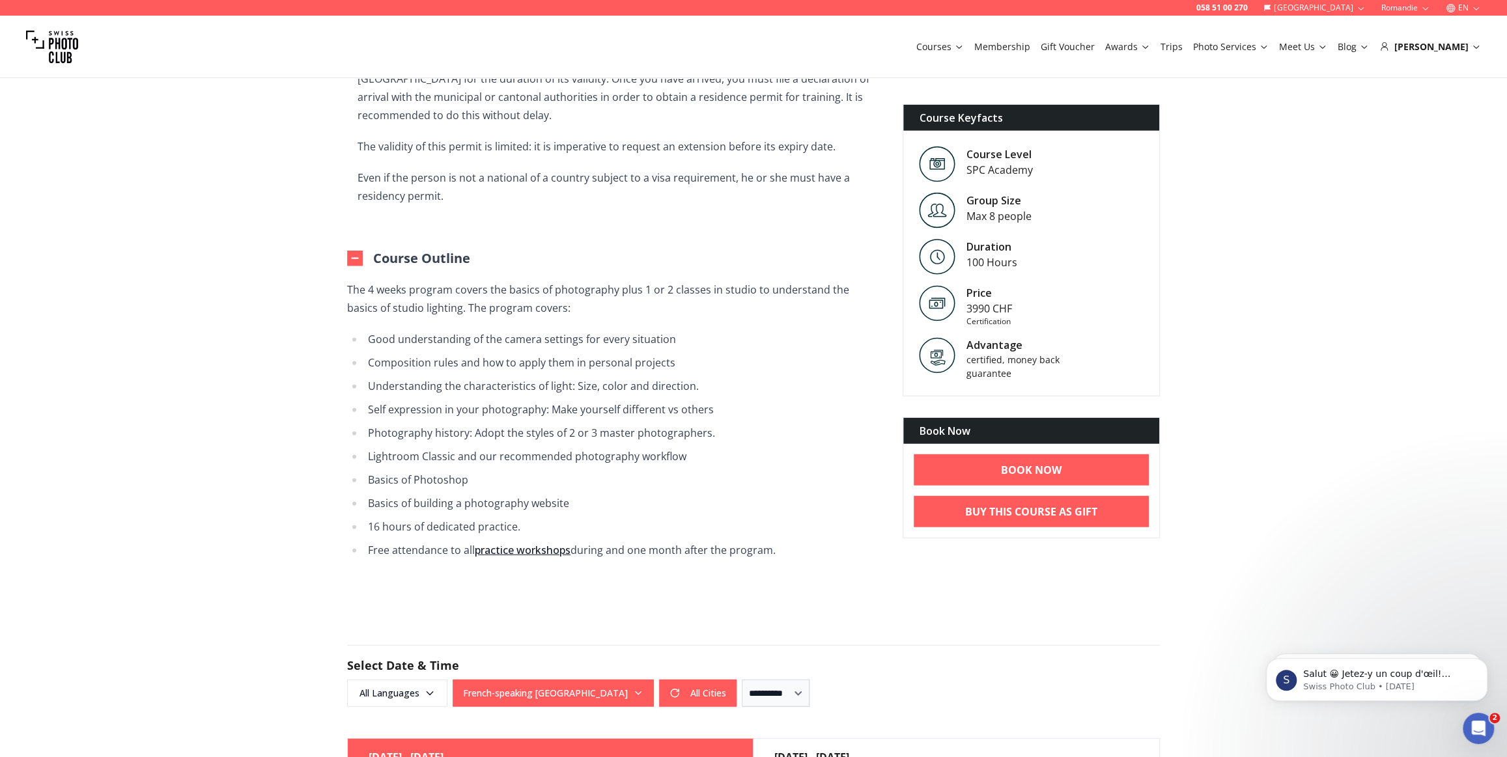
drag, startPoint x: 293, startPoint y: 483, endPoint x: 300, endPoint y: 275, distance: 208.5
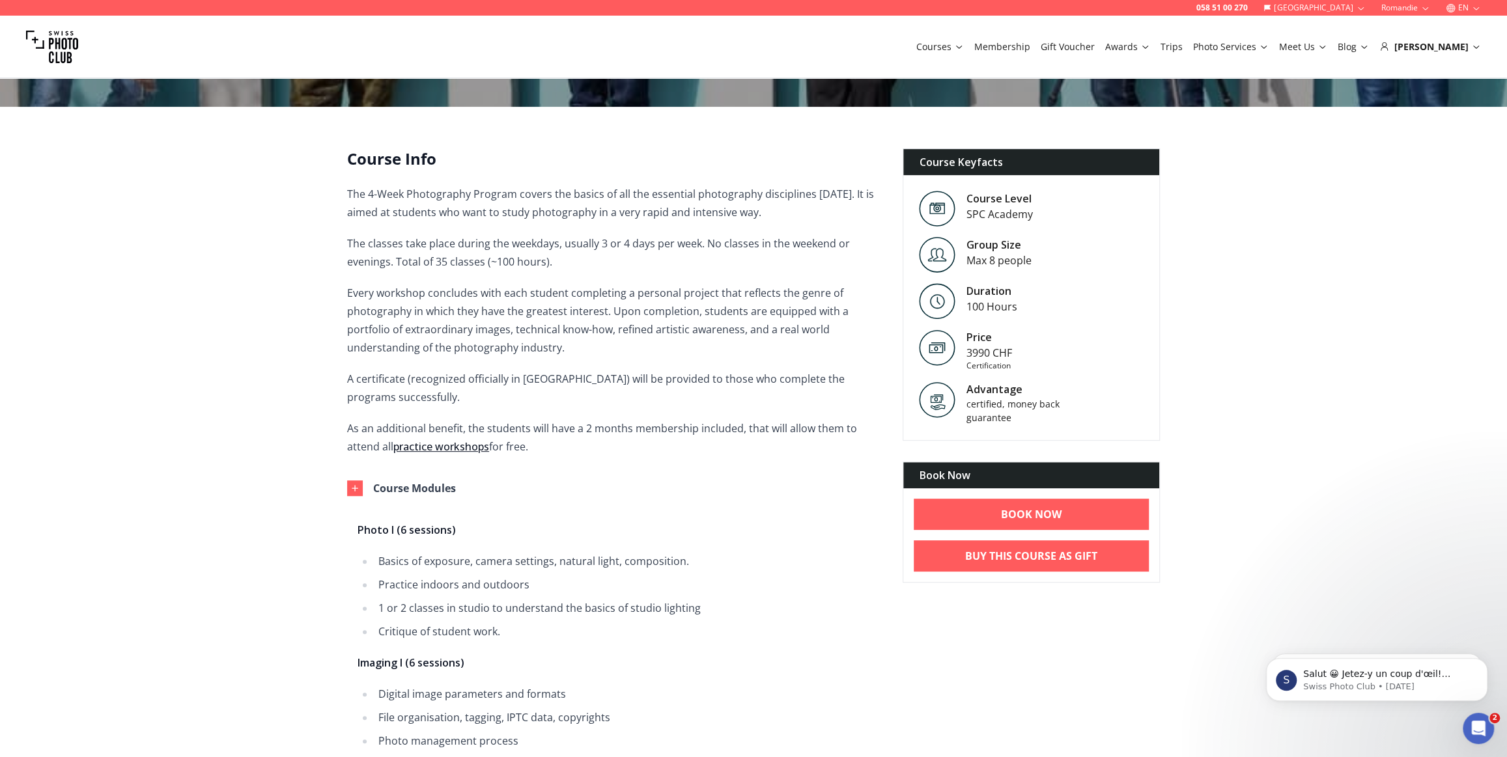
scroll to position [0, 0]
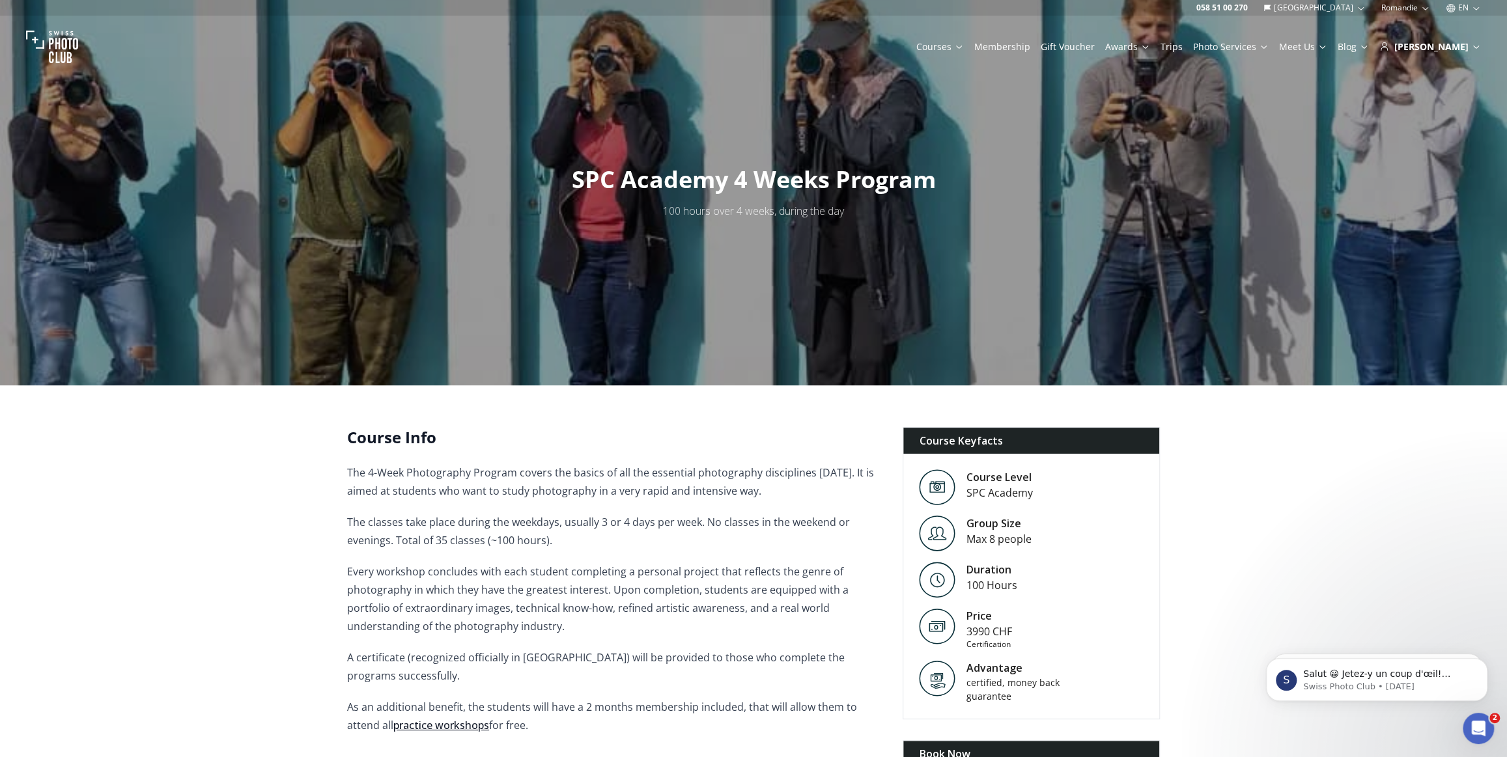
drag, startPoint x: 735, startPoint y: 516, endPoint x: 742, endPoint y: 337, distance: 179.2
